Goal: Task Accomplishment & Management: Manage account settings

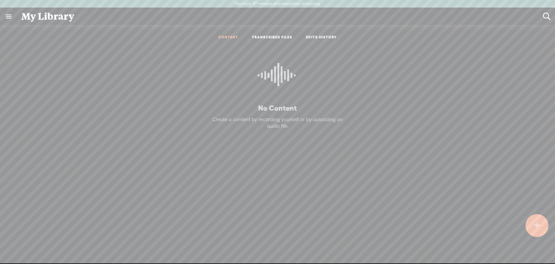
click at [8, 14] on link at bounding box center [8, 16] width 17 height 17
click at [24, 244] on div "SETTINGS" at bounding box center [43, 249] width 77 height 20
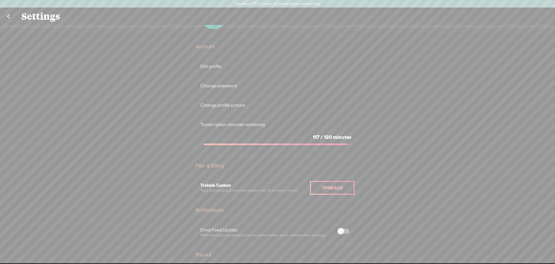
scroll to position [43, 0]
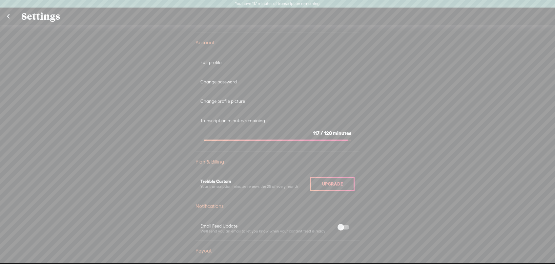
click at [328, 130] on span "120" at bounding box center [328, 133] width 8 height 6
click at [333, 182] on span "Upgrade" at bounding box center [332, 183] width 21 height 5
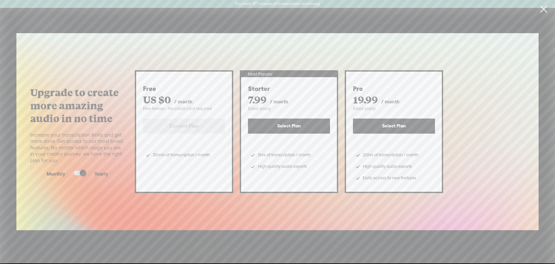
click at [539, 9] on link at bounding box center [544, 9] width 16 height 18
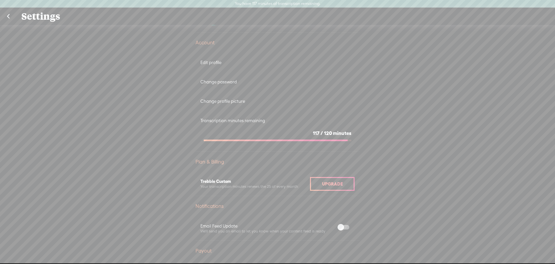
click at [259, 121] on div "Transcription minutes remaining" at bounding box center [277, 121] width 154 height 6
click at [262, 148] on div "Transcription minutes remaining 117 / 120 minutes" at bounding box center [278, 131] width 164 height 41
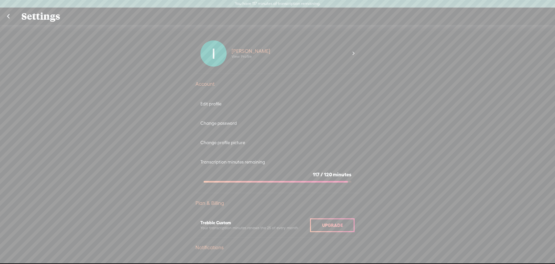
scroll to position [0, 0]
click at [273, 59] on div "Igor Ungurian View Profile" at bounding box center [290, 55] width 126 height 26
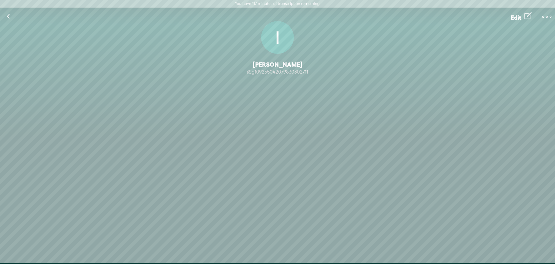
click at [547, 16] on t at bounding box center [546, 16] width 9 height 9
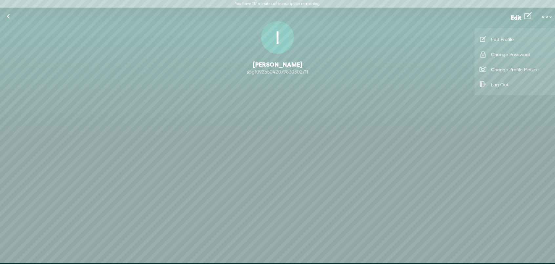
click at [8, 19] on link at bounding box center [8, 16] width 16 height 17
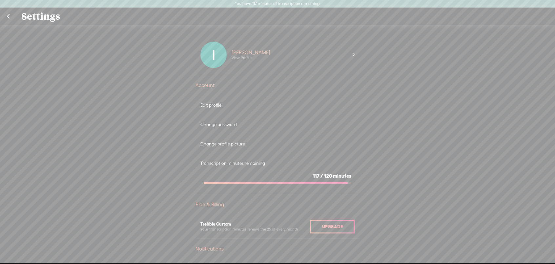
click at [248, 44] on div "Igor Ungurian View Profile" at bounding box center [290, 55] width 126 height 26
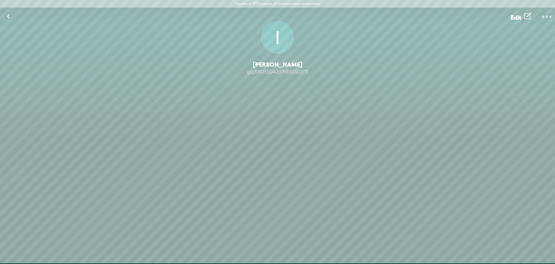
click at [6, 13] on link at bounding box center [8, 16] width 16 height 17
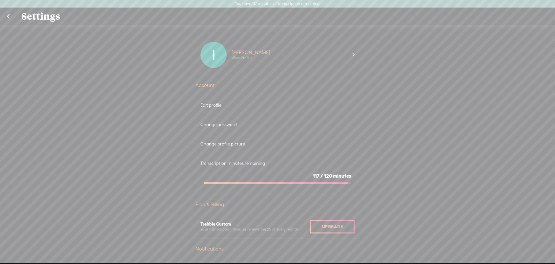
click at [6, 13] on link at bounding box center [8, 16] width 16 height 17
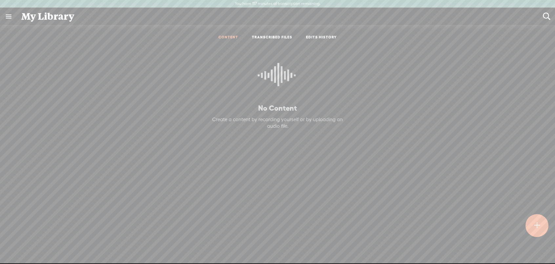
click at [61, 22] on div "My Library" at bounding box center [278, 16] width 522 height 17
click at [547, 1] on header "You have 117 minutes of transcription remaining. Upgrade to increase your limit" at bounding box center [277, 4] width 555 height 8
